Goal: Go to known website: Access a specific website the user already knows

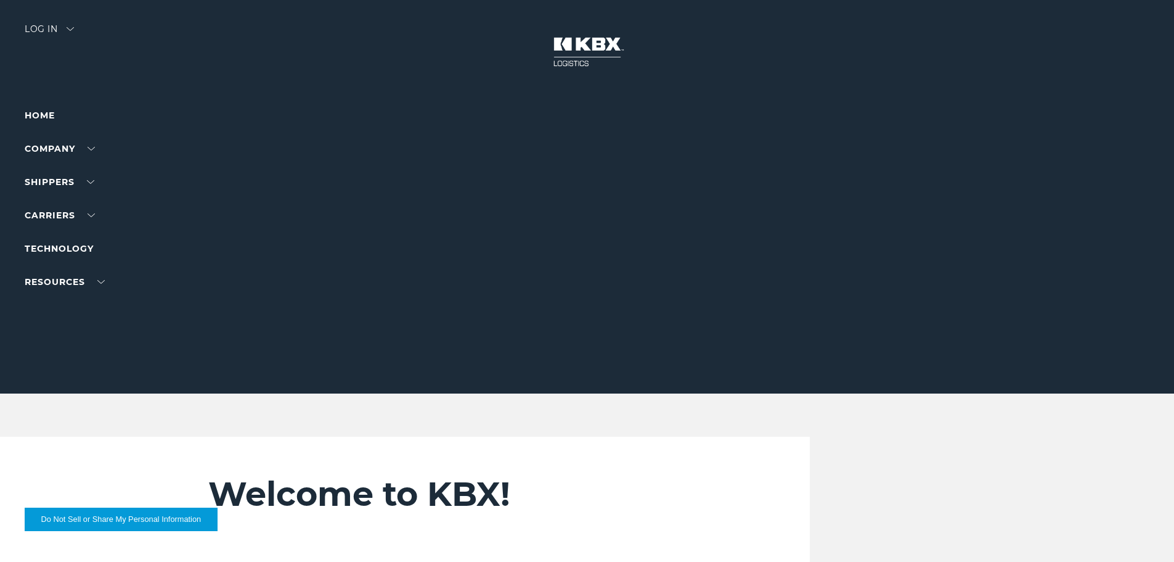
click at [44, 18] on div at bounding box center [592, 196] width 1184 height 393
click at [44, 20] on div at bounding box center [592, 196] width 1184 height 393
click at [41, 28] on div "Log in" at bounding box center [49, 34] width 49 height 18
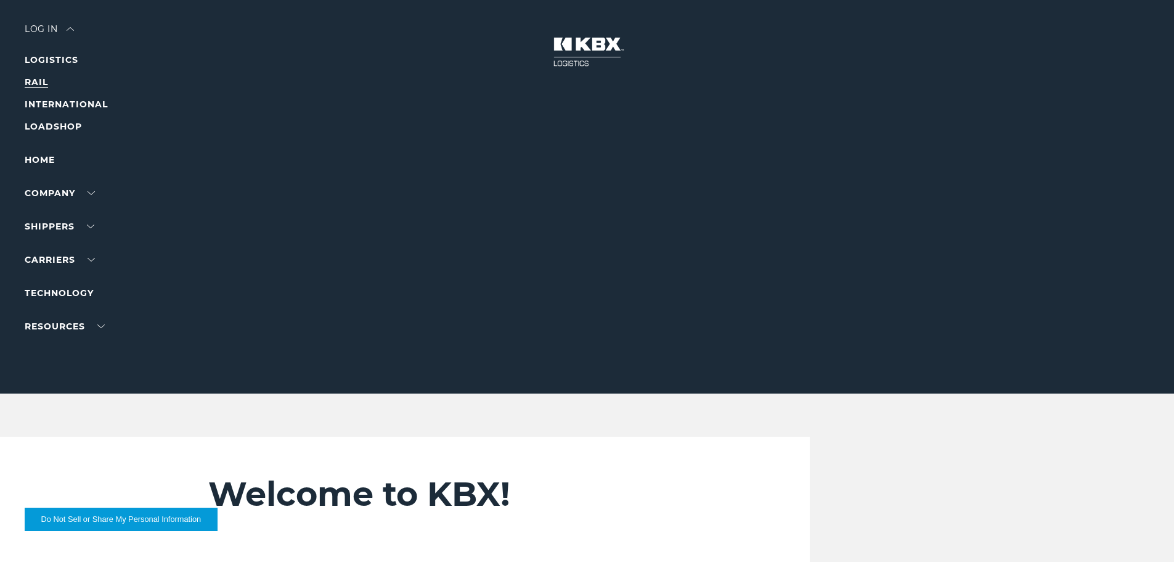
click at [41, 88] on li "RAIL" at bounding box center [78, 82] width 107 height 15
click at [40, 84] on link "RAIL" at bounding box center [36, 81] width 23 height 11
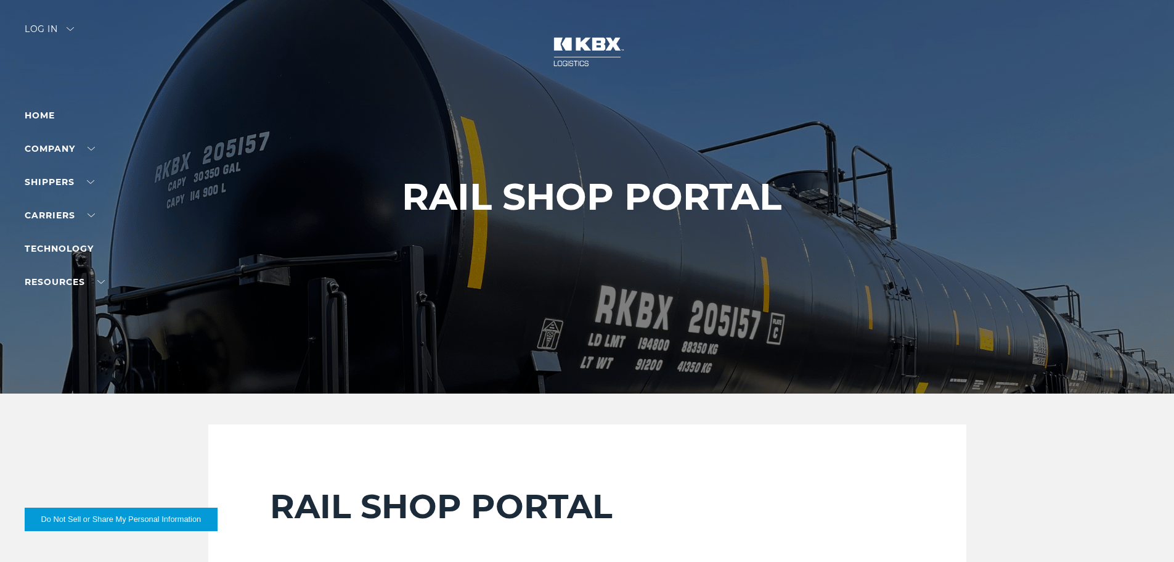
click at [57, 26] on div "Log in" at bounding box center [49, 34] width 49 height 18
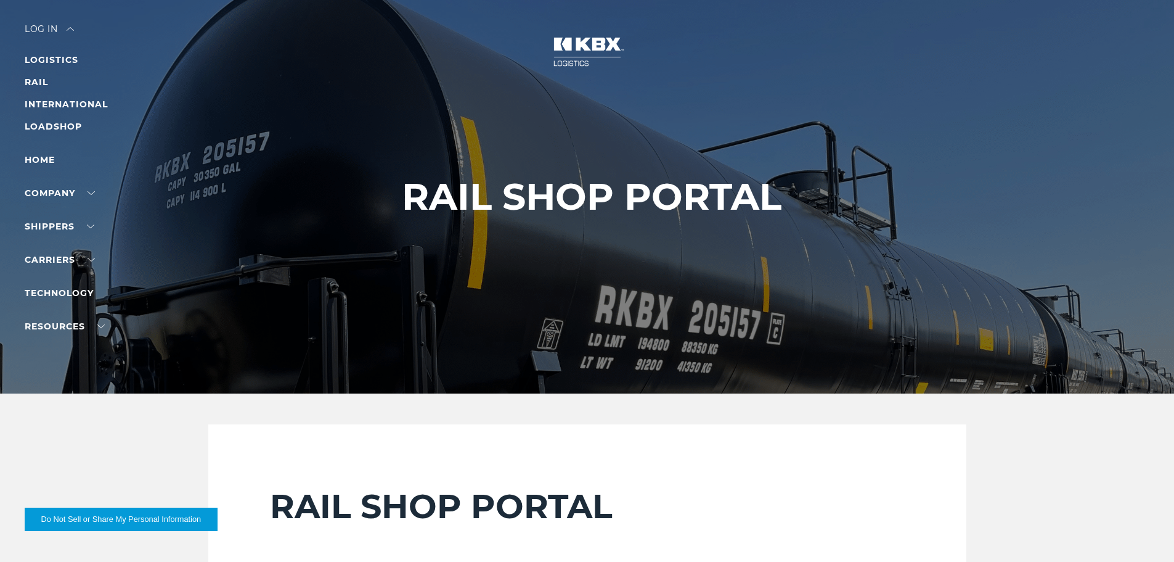
click at [178, 89] on div at bounding box center [592, 196] width 1184 height 393
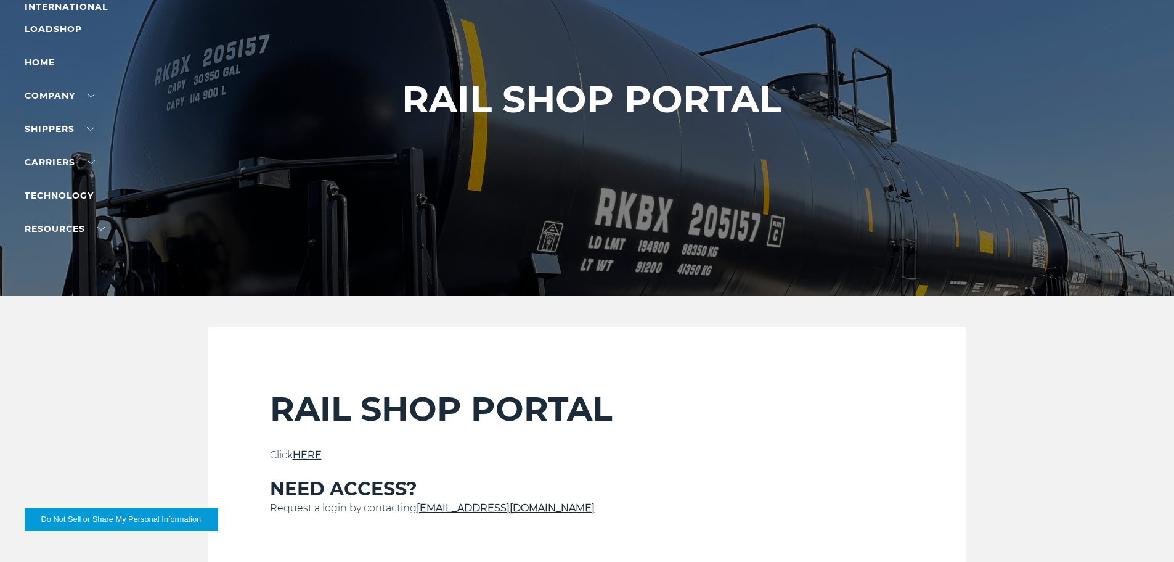
scroll to position [123, 0]
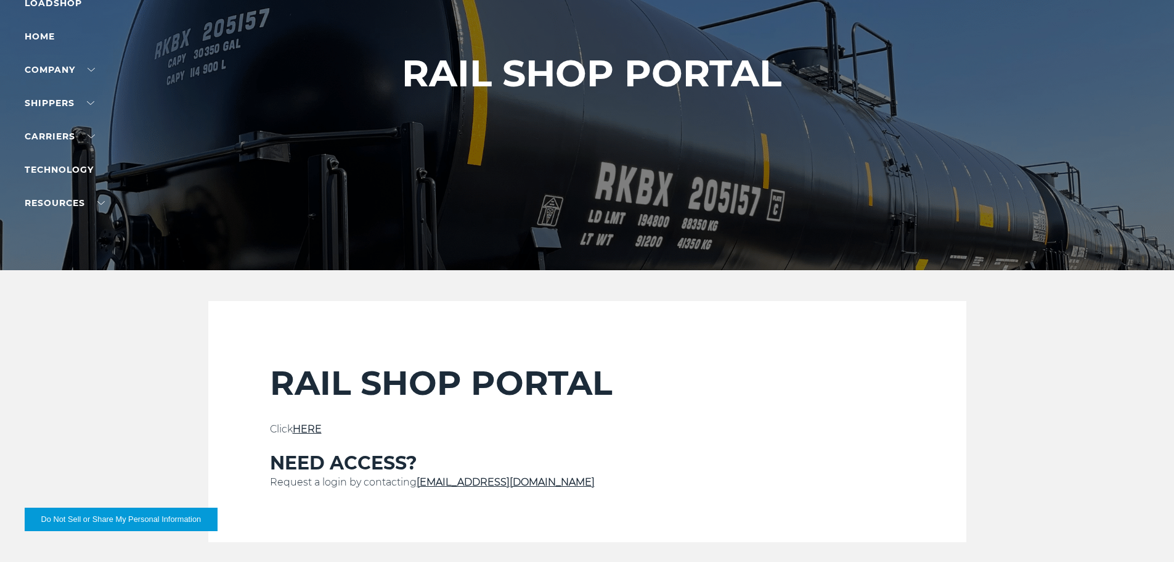
click at [316, 433] on link "HERE" at bounding box center [307, 429] width 29 height 12
